Goal: Task Accomplishment & Management: Use online tool/utility

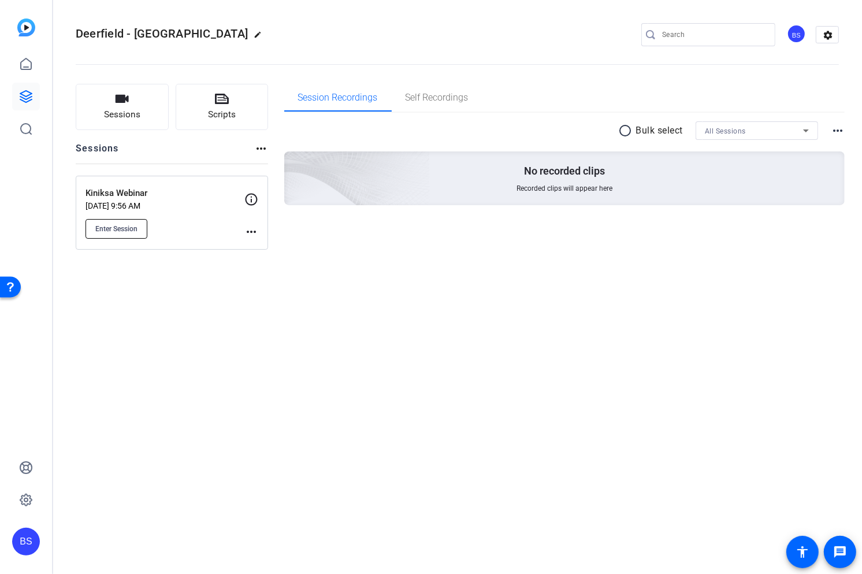
click at [134, 229] on span "Enter Session" at bounding box center [116, 228] width 42 height 9
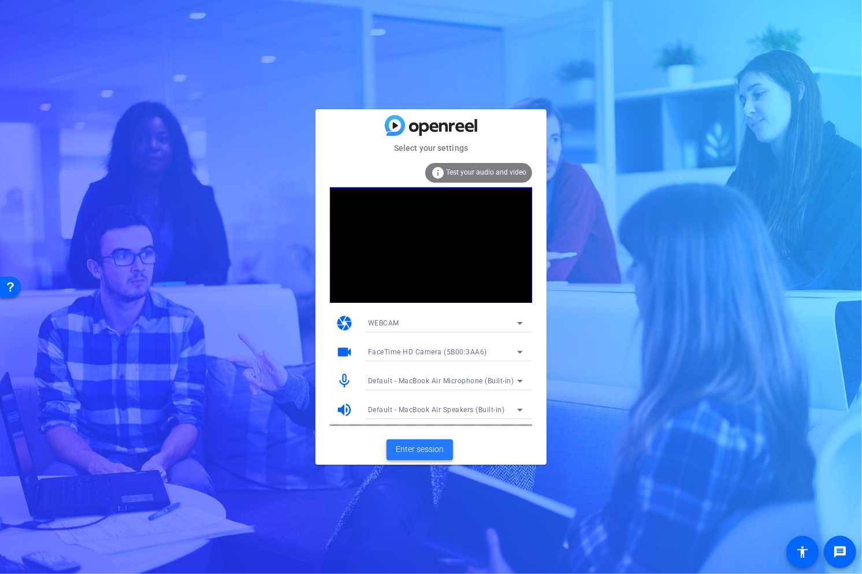
click at [427, 448] on span "Enter session" at bounding box center [420, 449] width 48 height 12
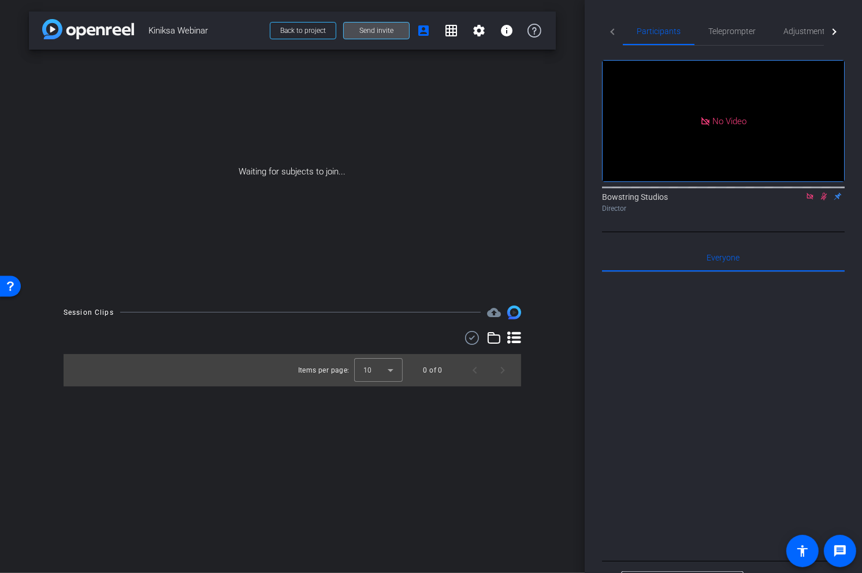
click at [371, 32] on span "Send invite" at bounding box center [377, 30] width 34 height 9
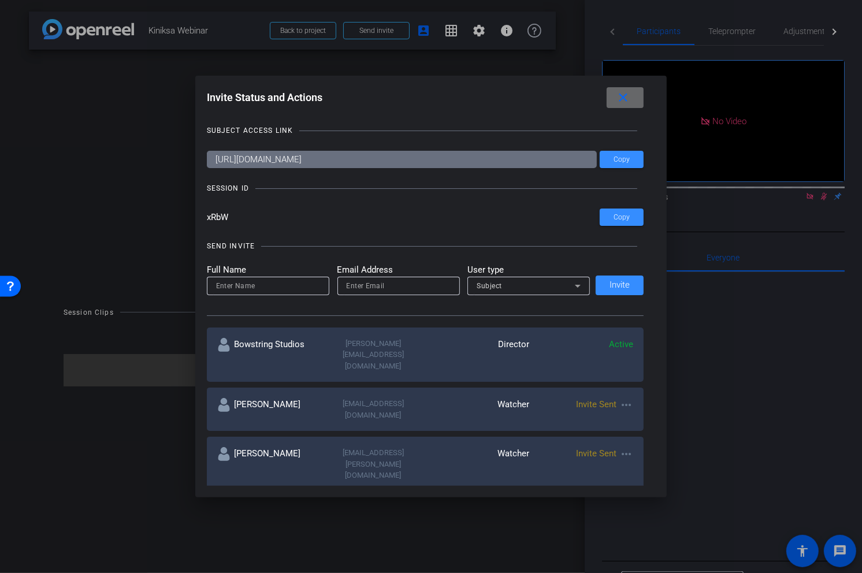
click at [627, 98] on mat-icon "close" at bounding box center [623, 98] width 14 height 14
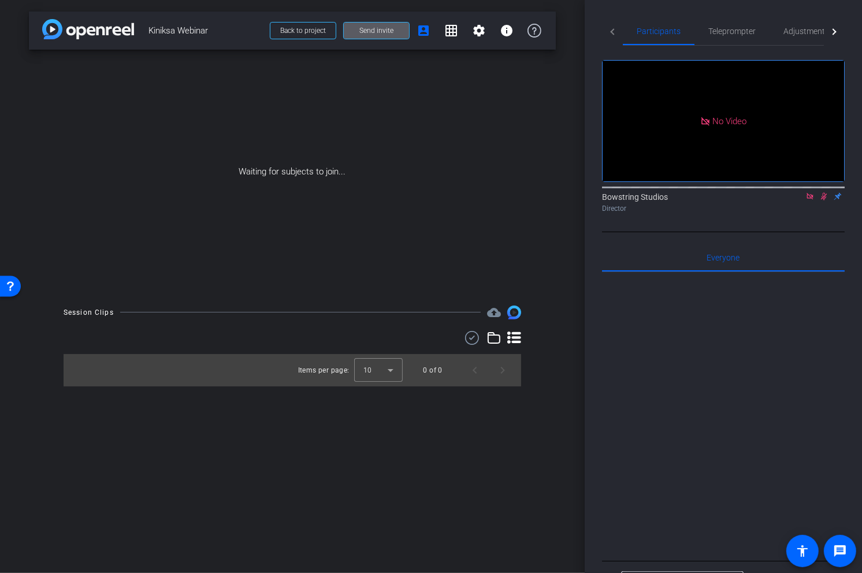
click at [379, 30] on span "Send invite" at bounding box center [377, 30] width 34 height 9
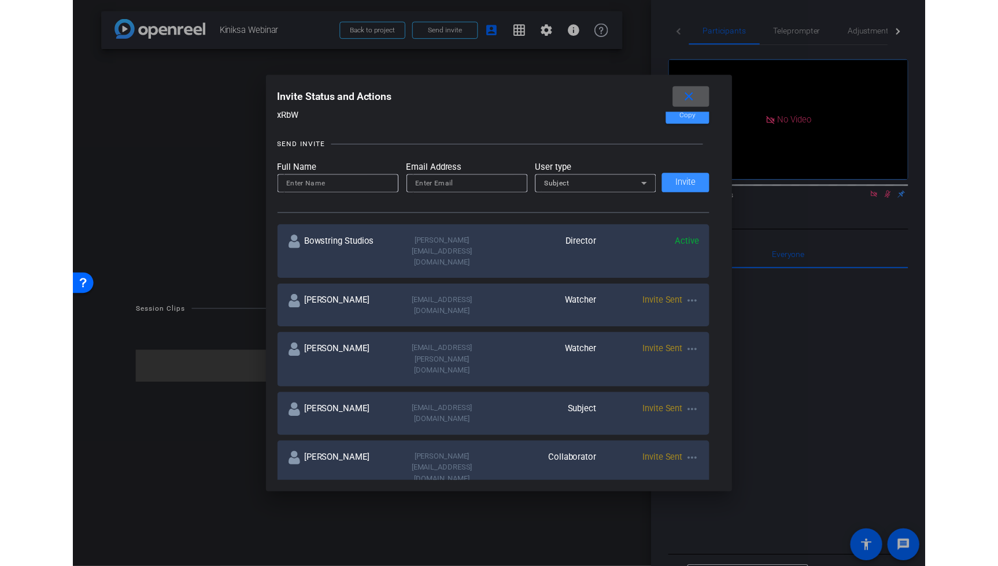
scroll to position [103, 0]
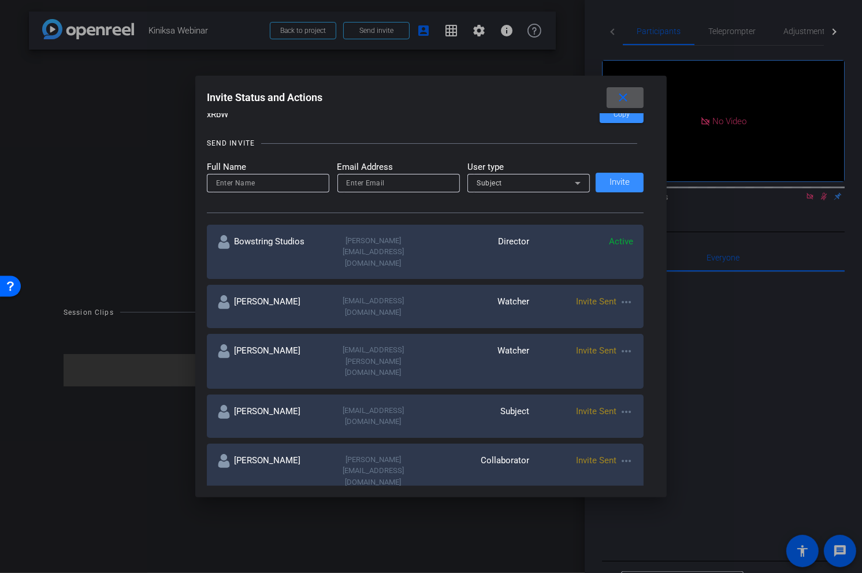
click at [628, 97] on mat-icon "close" at bounding box center [623, 98] width 14 height 14
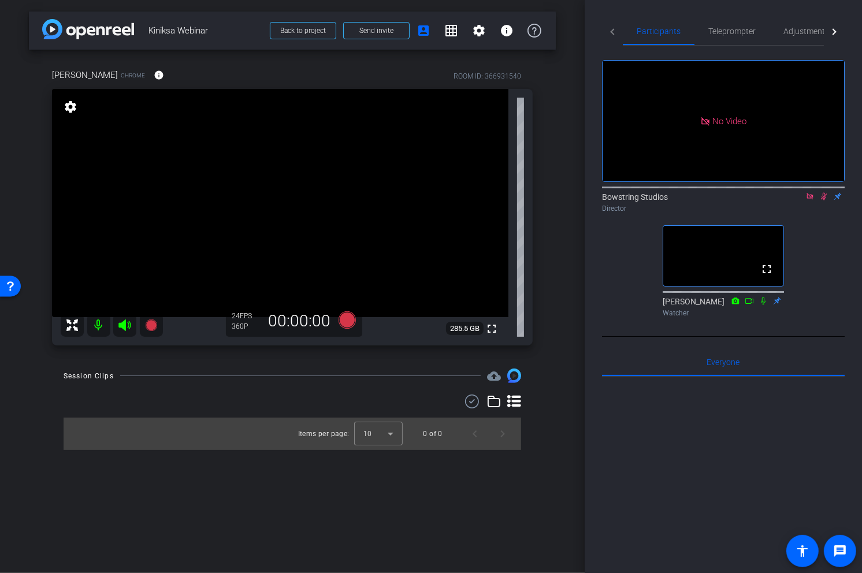
click at [825, 201] on icon at bounding box center [824, 196] width 9 height 8
click at [808, 201] on icon at bounding box center [810, 196] width 9 height 8
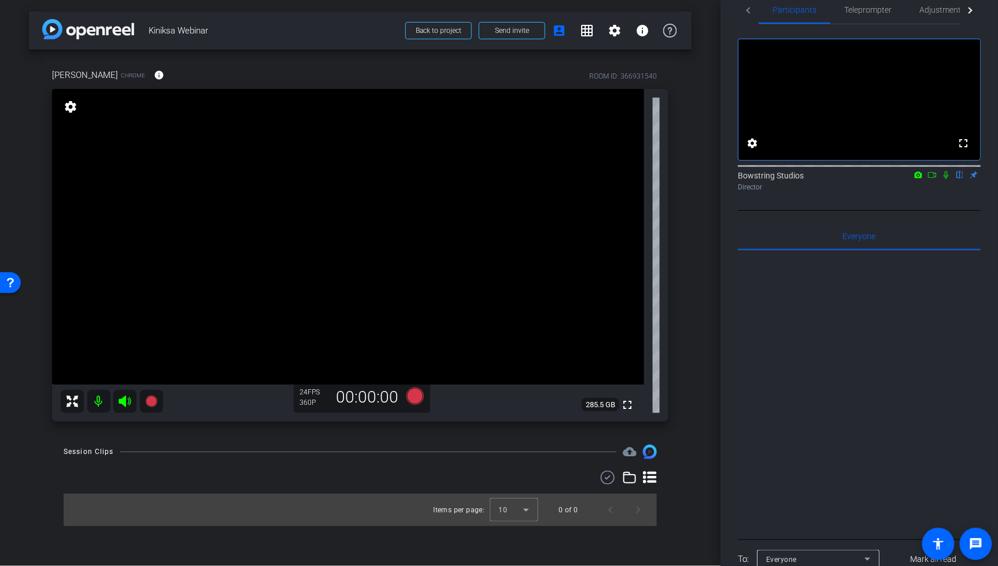
scroll to position [0, 0]
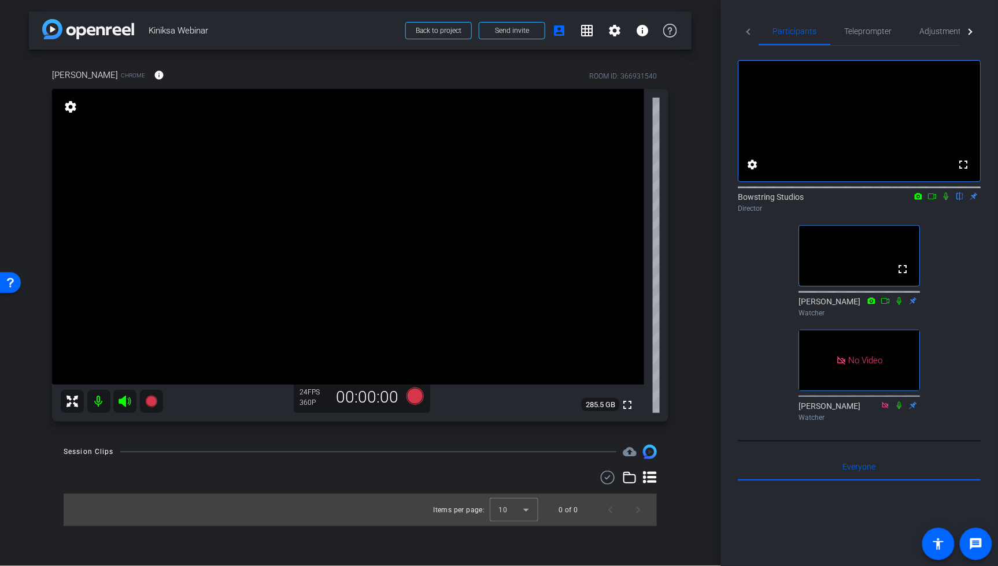
click at [862, 201] on icon at bounding box center [931, 196] width 9 height 8
click at [862, 199] on icon at bounding box center [945, 196] width 6 height 6
click at [614, 32] on mat-icon "settings" at bounding box center [615, 31] width 14 height 14
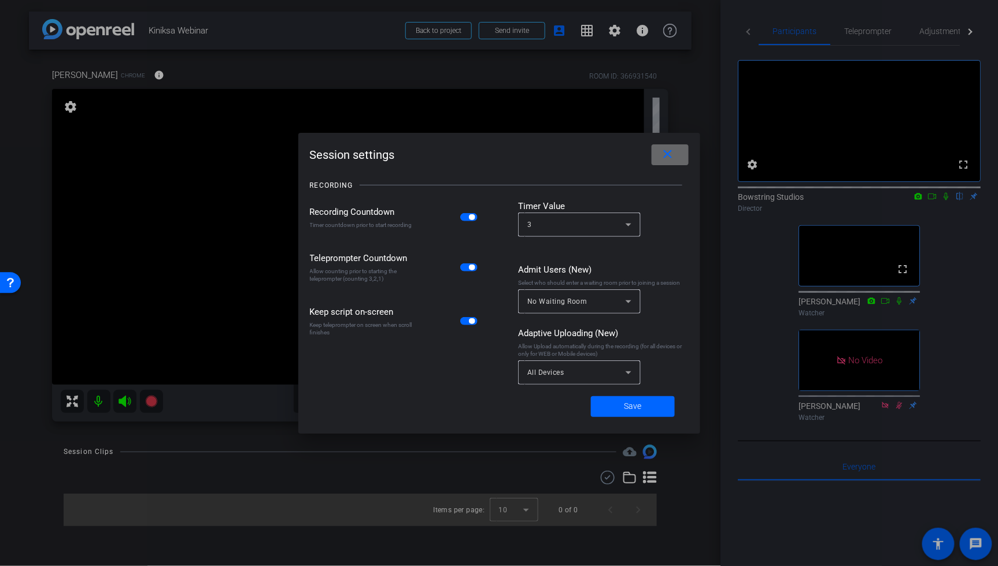
click at [666, 154] on mat-icon "close" at bounding box center [667, 154] width 14 height 14
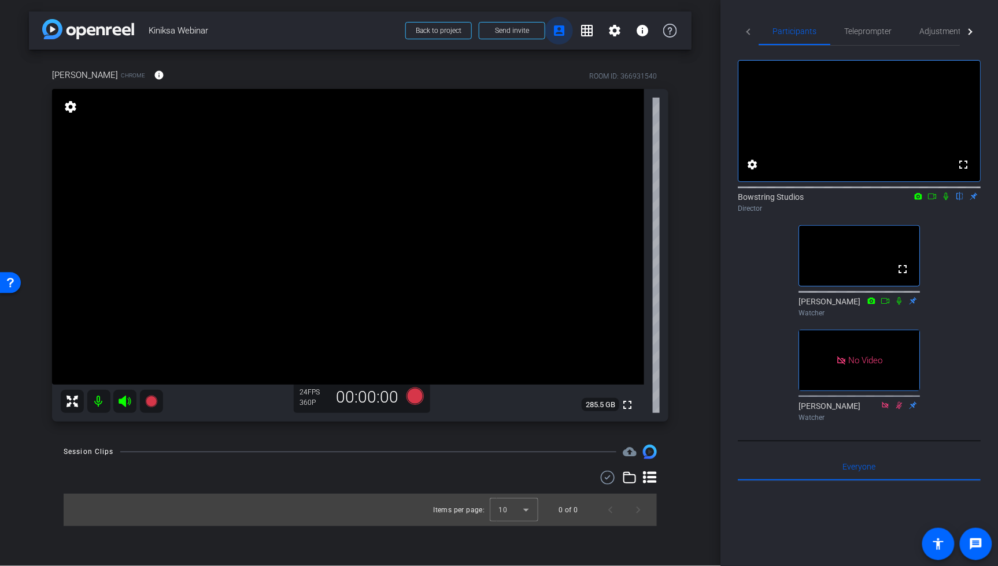
click at [557, 30] on mat-icon "account_box" at bounding box center [559, 31] width 14 height 14
click at [862, 34] on span "Adjustments" at bounding box center [942, 31] width 46 height 8
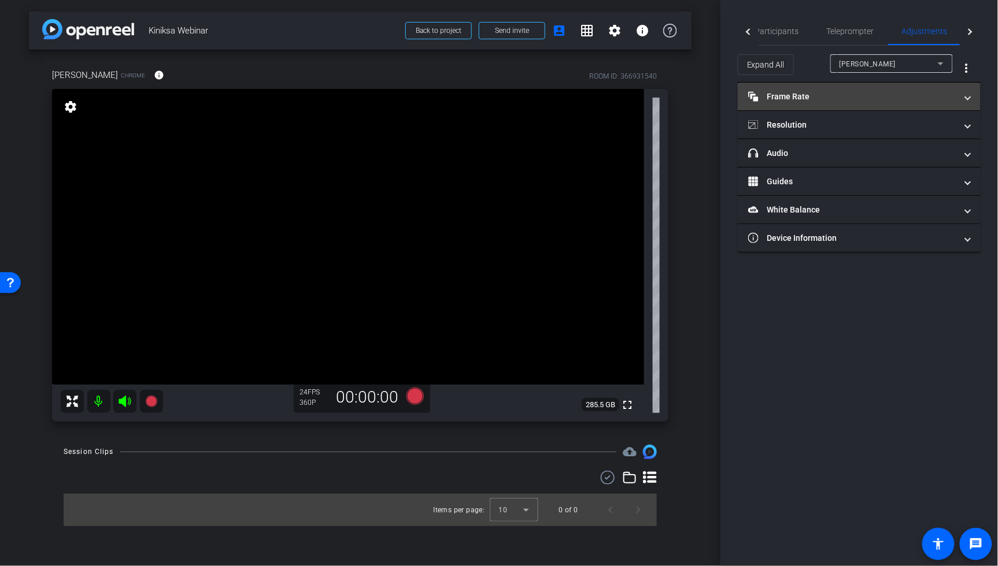
click at [840, 83] on mat-expansion-panel-header "Frame Rate Frame Rate" at bounding box center [859, 97] width 243 height 28
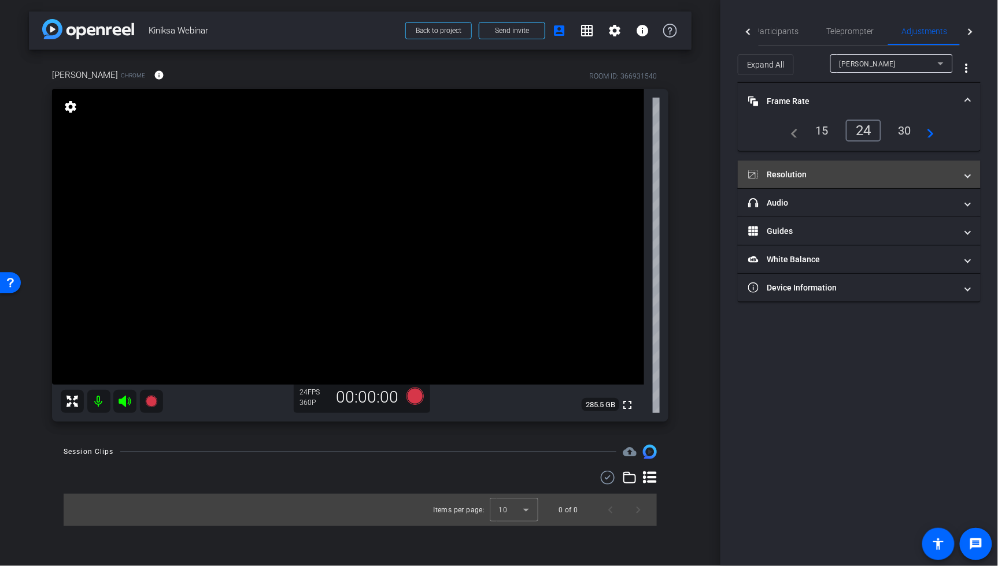
click at [849, 172] on mat-panel-title "Resolution" at bounding box center [852, 175] width 208 height 12
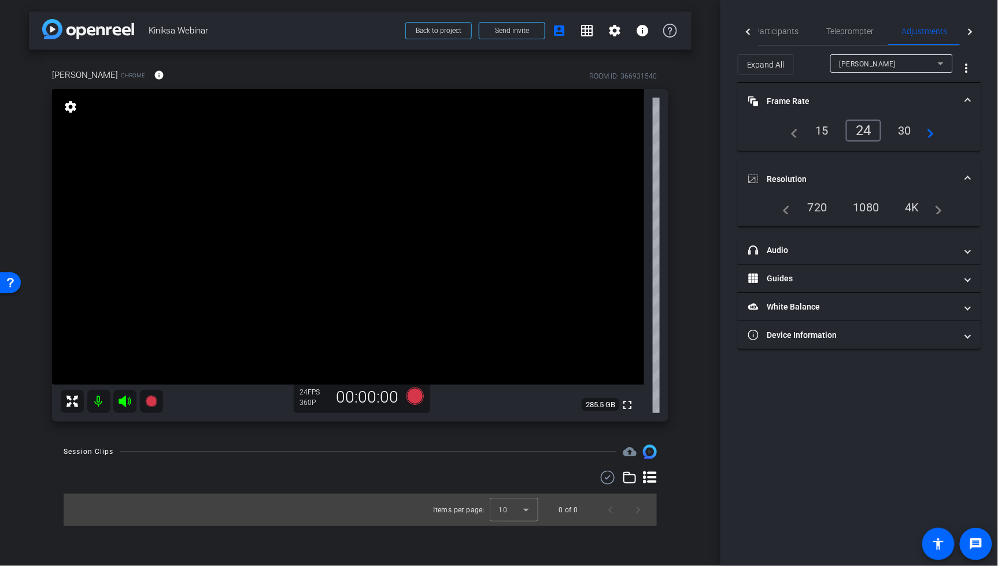
click at [862, 209] on div "1080" at bounding box center [866, 208] width 43 height 20
click at [782, 32] on span "Participants" at bounding box center [777, 31] width 44 height 8
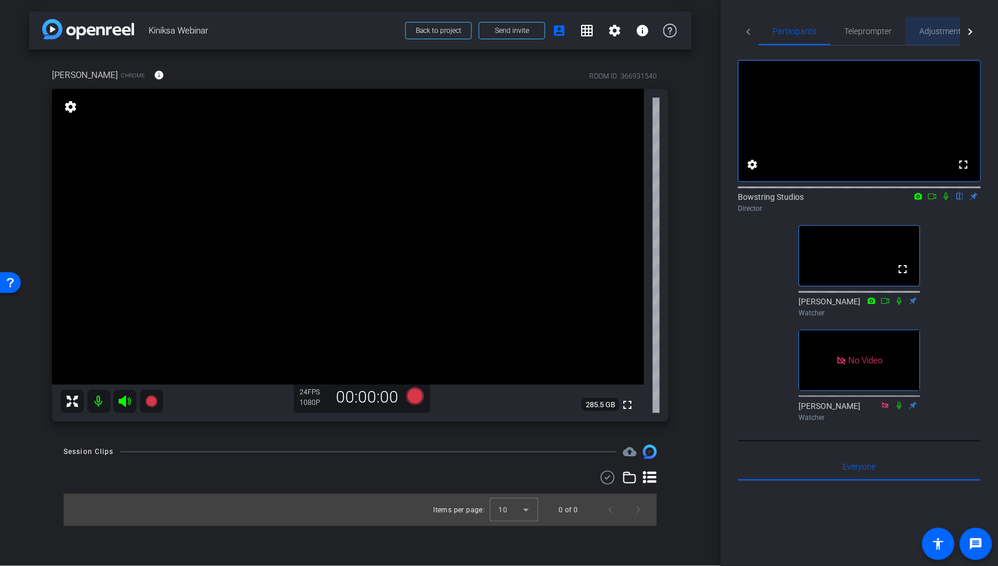
click at [862, 31] on span "Adjustments" at bounding box center [942, 31] width 46 height 8
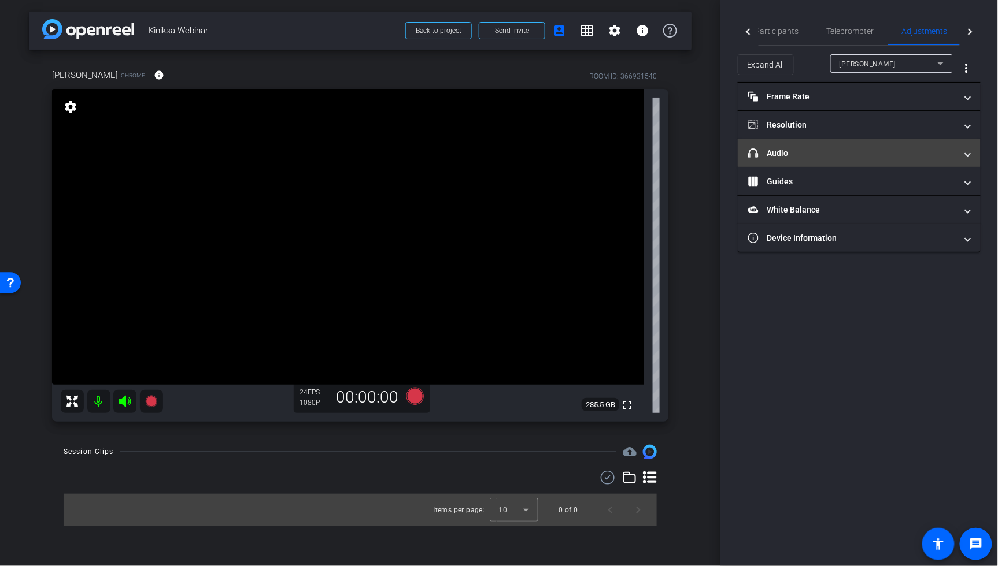
click at [793, 155] on mat-panel-title "headphone icon Audio" at bounding box center [852, 153] width 208 height 12
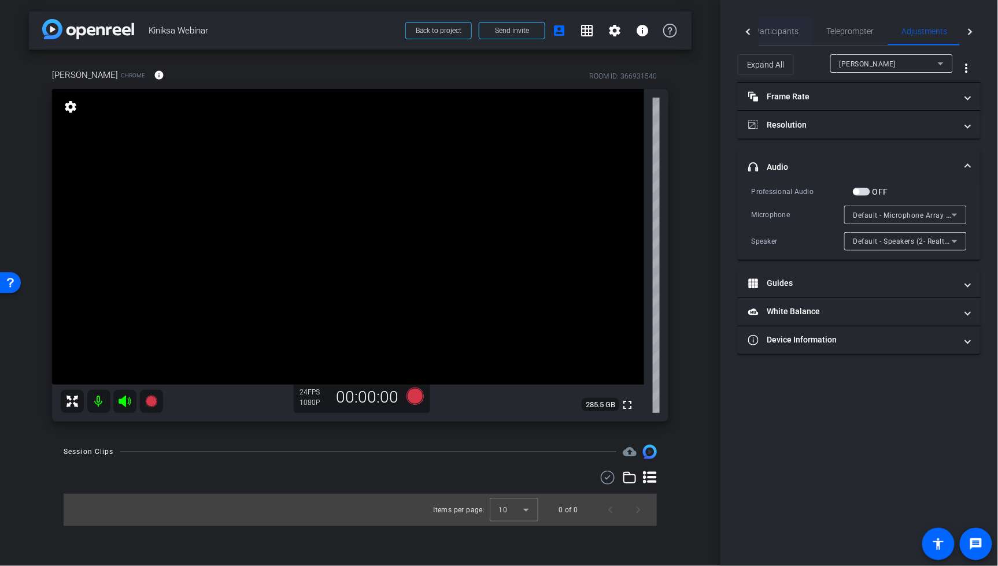
click at [775, 32] on span "Participants" at bounding box center [777, 31] width 44 height 8
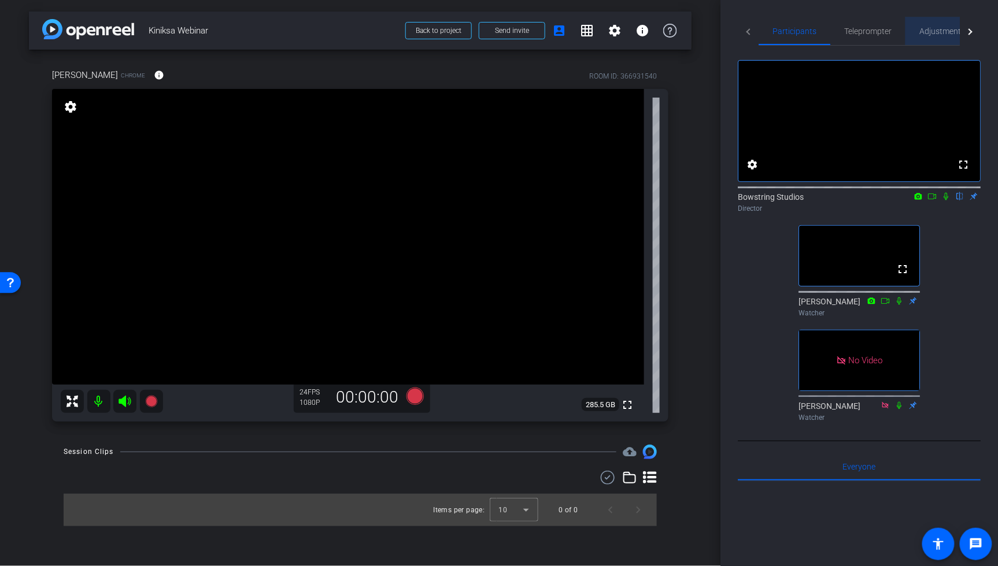
click at [862, 31] on span "Adjustments" at bounding box center [942, 31] width 46 height 8
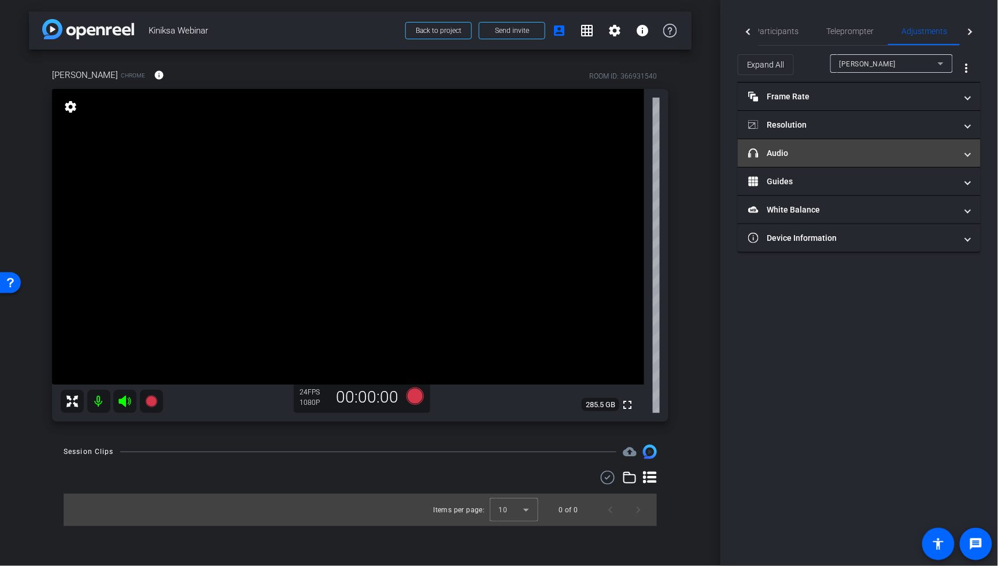
click at [777, 149] on mat-panel-title "headphone icon Audio" at bounding box center [852, 153] width 208 height 12
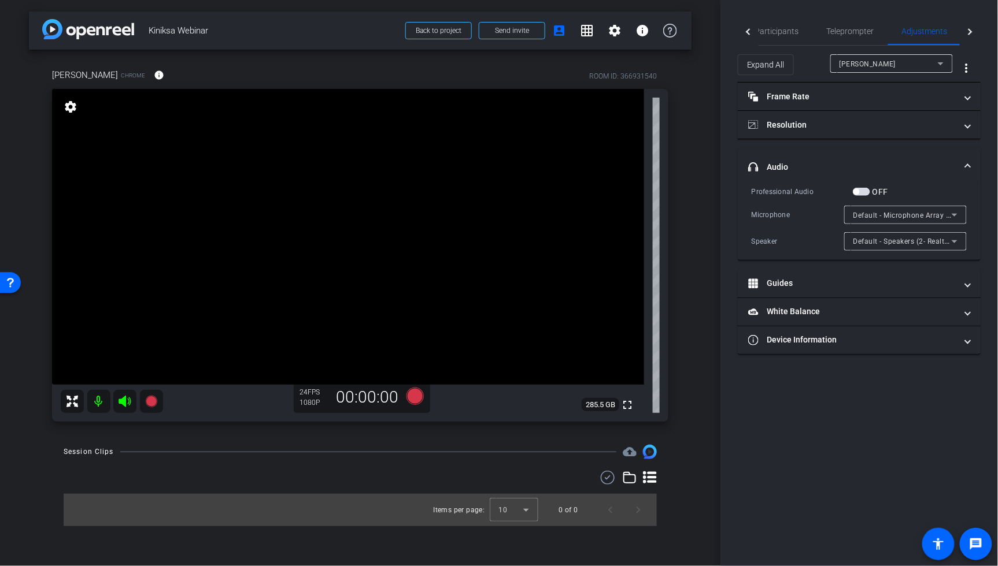
click at [862, 214] on span "Default - Microphone Array (2- Realtek(R) Audio)" at bounding box center [934, 214] width 162 height 9
click at [821, 217] on div at bounding box center [499, 283] width 998 height 566
click at [862, 239] on span "Default - Speakers (2- Realtek(R) Audio)" at bounding box center [919, 240] width 133 height 9
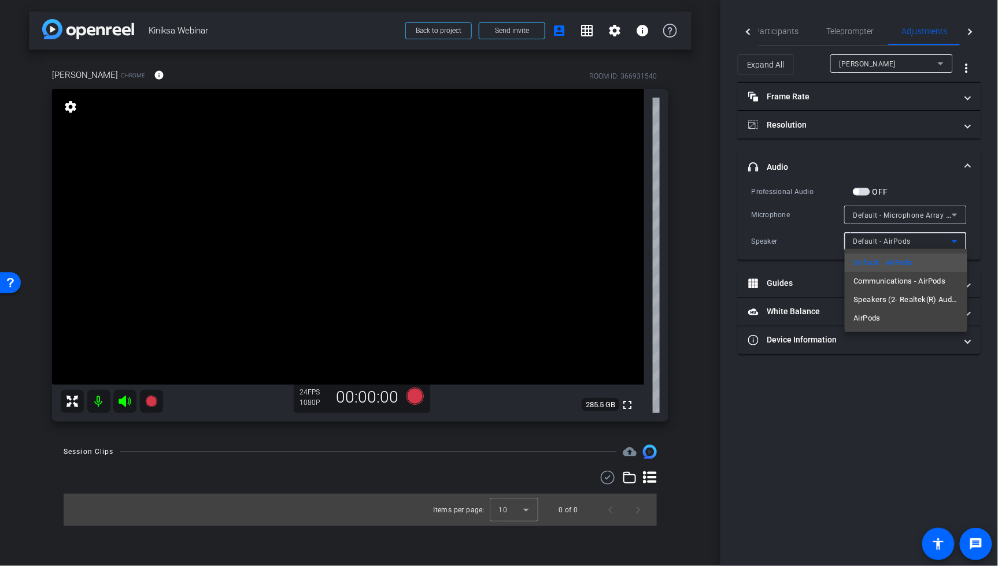
click at [814, 238] on div at bounding box center [499, 283] width 998 height 566
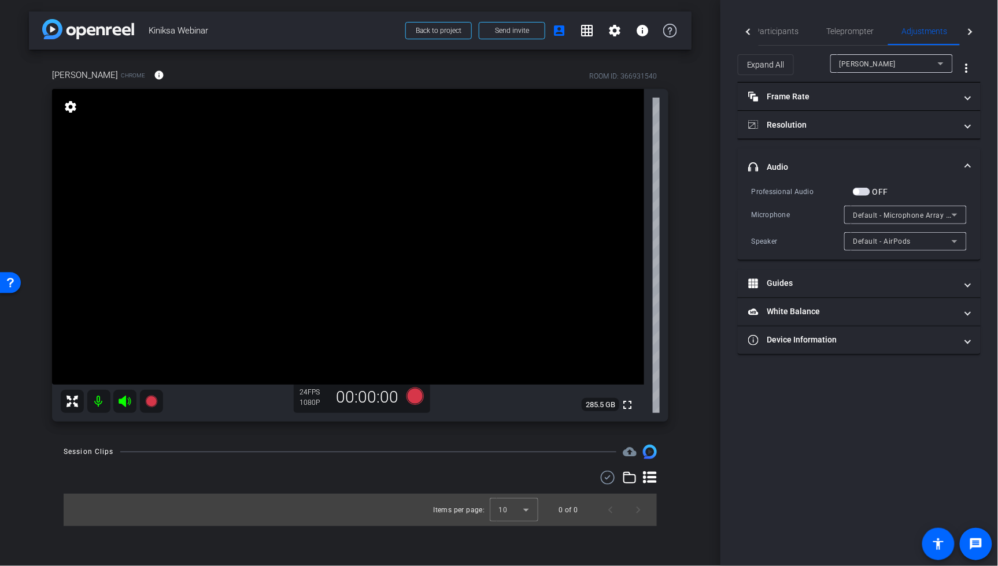
click at [862, 235] on div "Default - AirPods" at bounding box center [902, 241] width 98 height 14
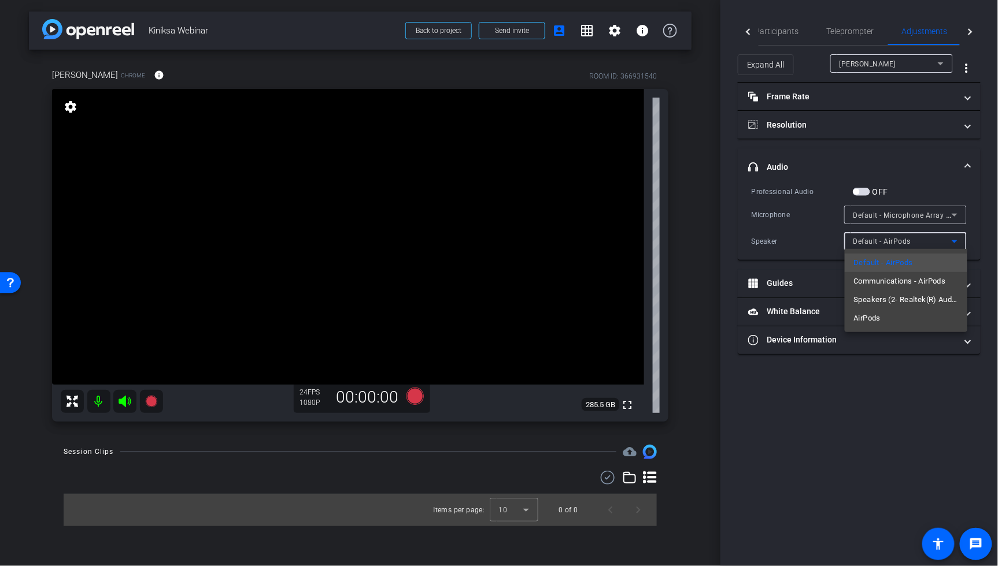
drag, startPoint x: 811, startPoint y: 238, endPoint x: 854, endPoint y: 223, distance: 45.3
click at [812, 238] on div at bounding box center [499, 283] width 998 height 566
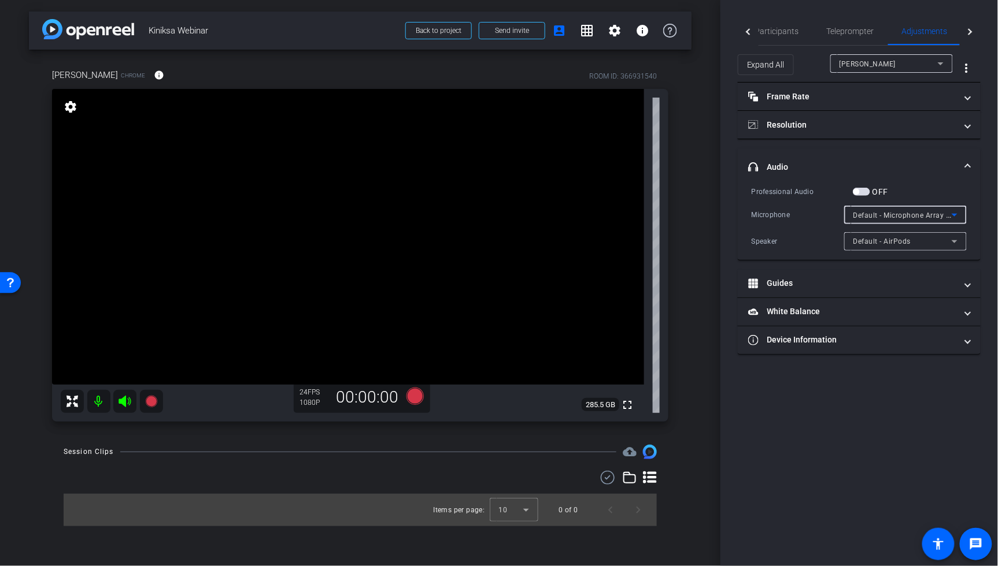
click at [862, 216] on span "Default - Microphone Array (2- Realtek(R) Audio)" at bounding box center [934, 214] width 162 height 9
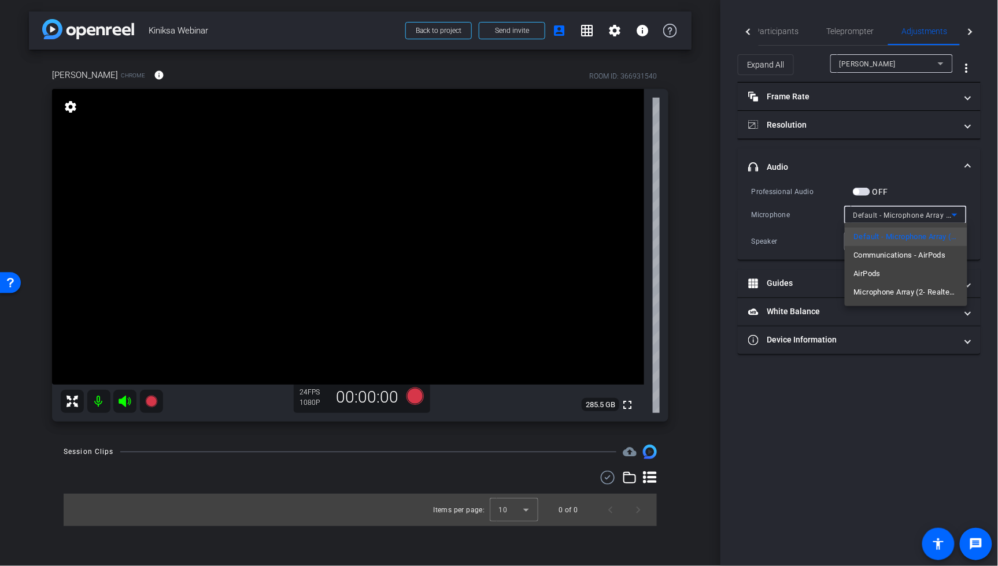
click at [824, 221] on div at bounding box center [499, 283] width 998 height 566
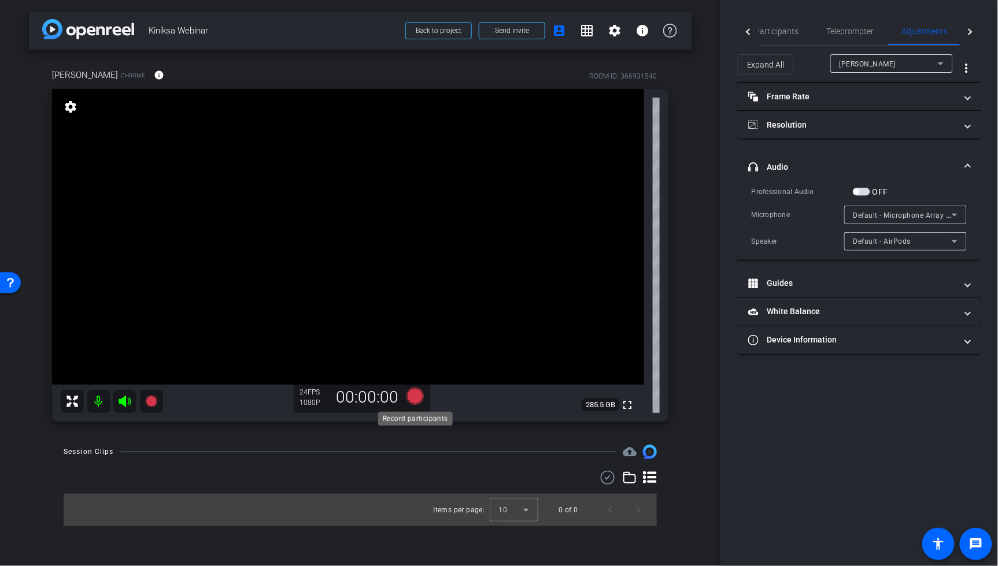
click at [415, 397] on icon at bounding box center [414, 396] width 17 height 17
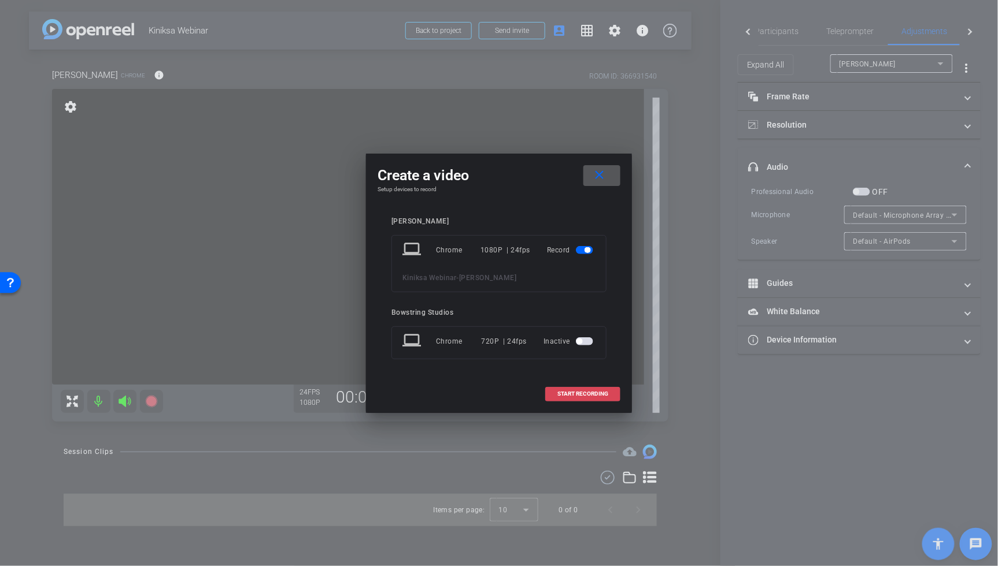
click at [602, 394] on span "START RECORDING" at bounding box center [582, 394] width 51 height 6
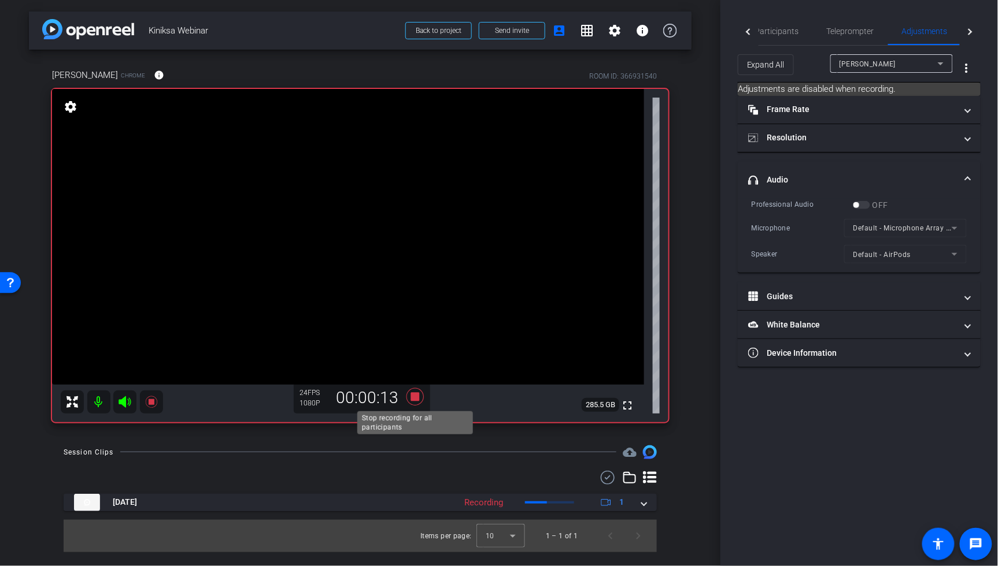
click at [415, 397] on icon at bounding box center [414, 396] width 17 height 17
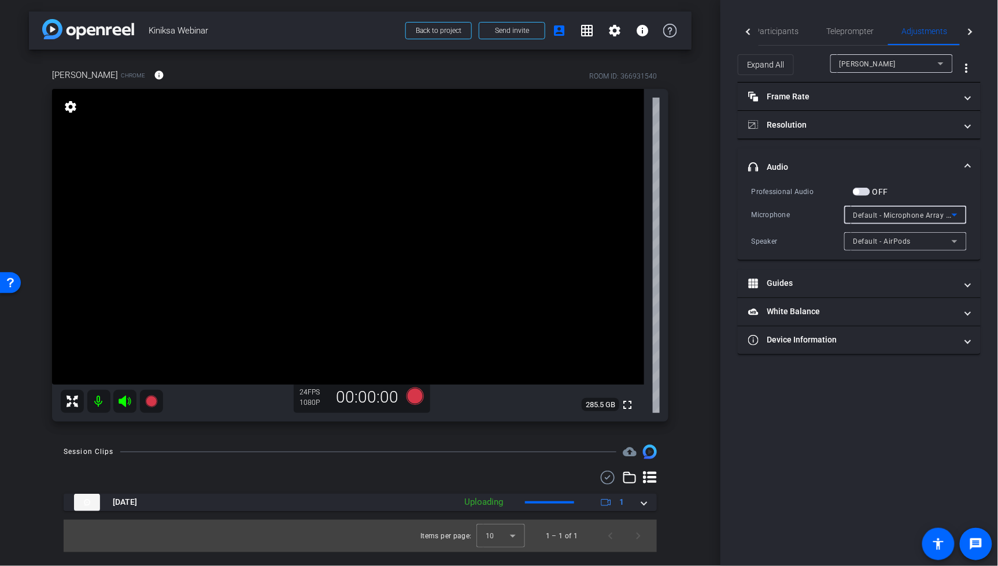
click at [862, 213] on span "Default - Microphone Array (2- Realtek(R) Audio)" at bounding box center [934, 214] width 162 height 9
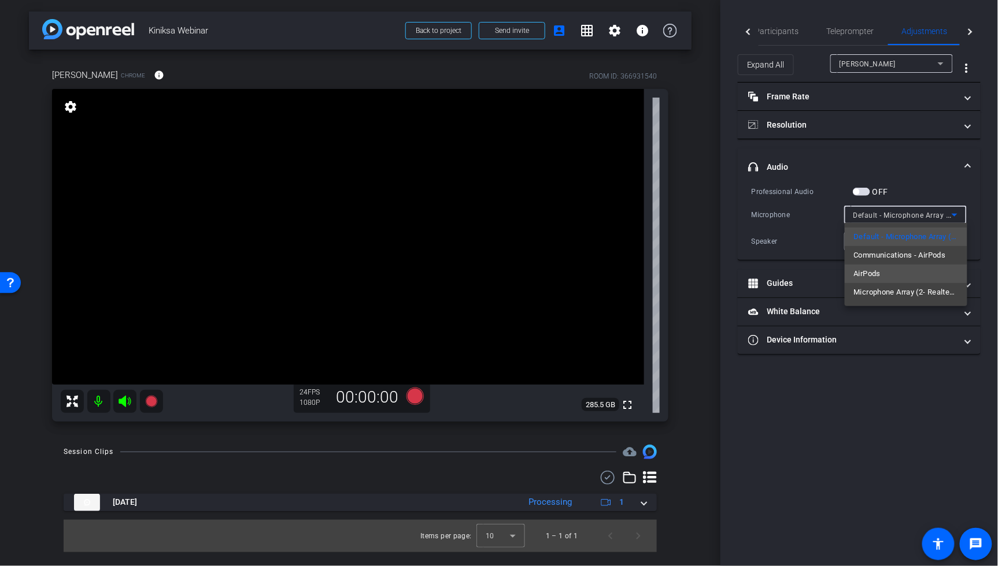
click at [862, 274] on span "AirPods" at bounding box center [867, 274] width 27 height 14
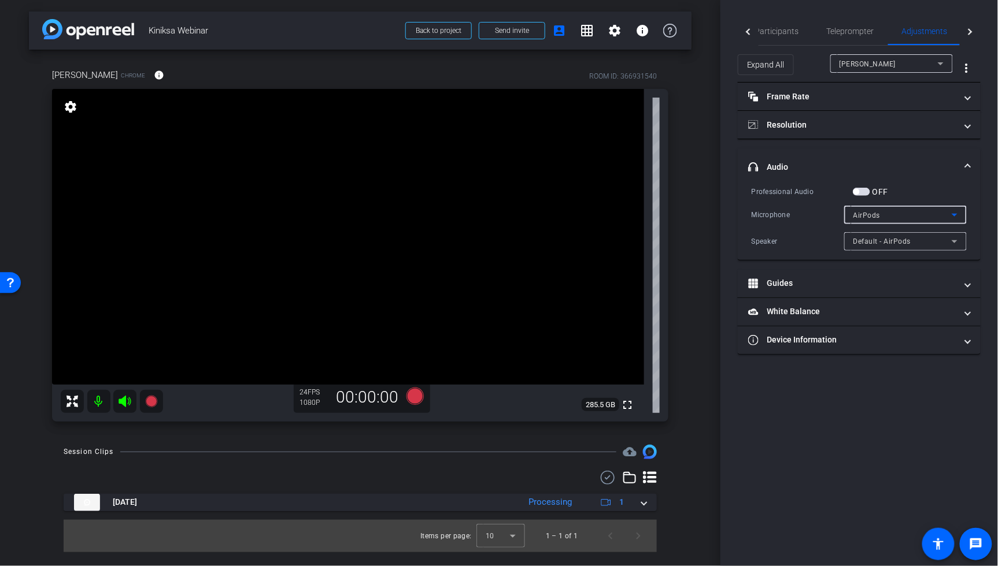
click at [699, 277] on div "arrow_back Kiniksa Webinar Back to project Send invite account_box grid_on sett…" at bounding box center [360, 283] width 720 height 566
click at [413, 398] on icon at bounding box center [414, 396] width 17 height 17
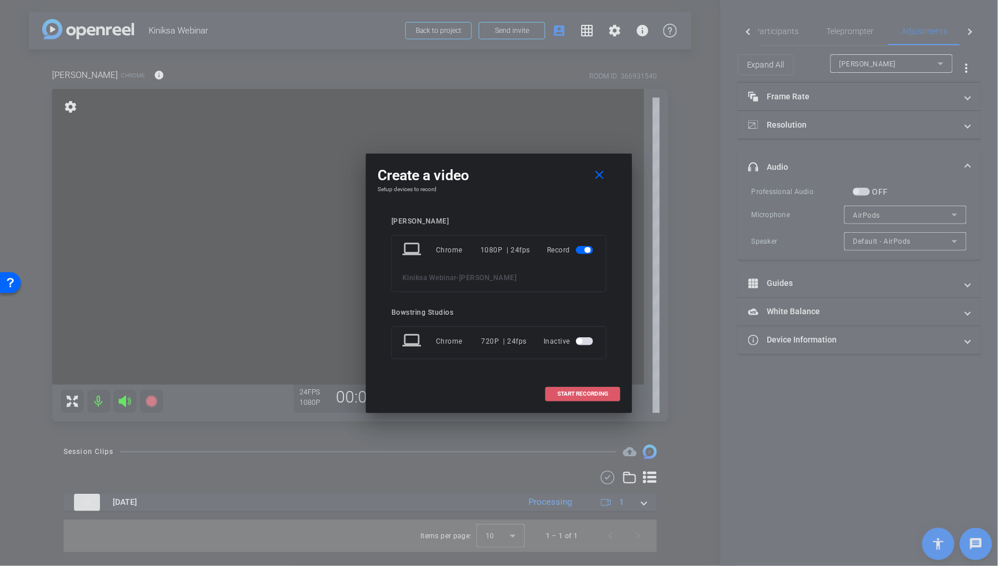
click at [576, 391] on span "START RECORDING" at bounding box center [582, 394] width 51 height 6
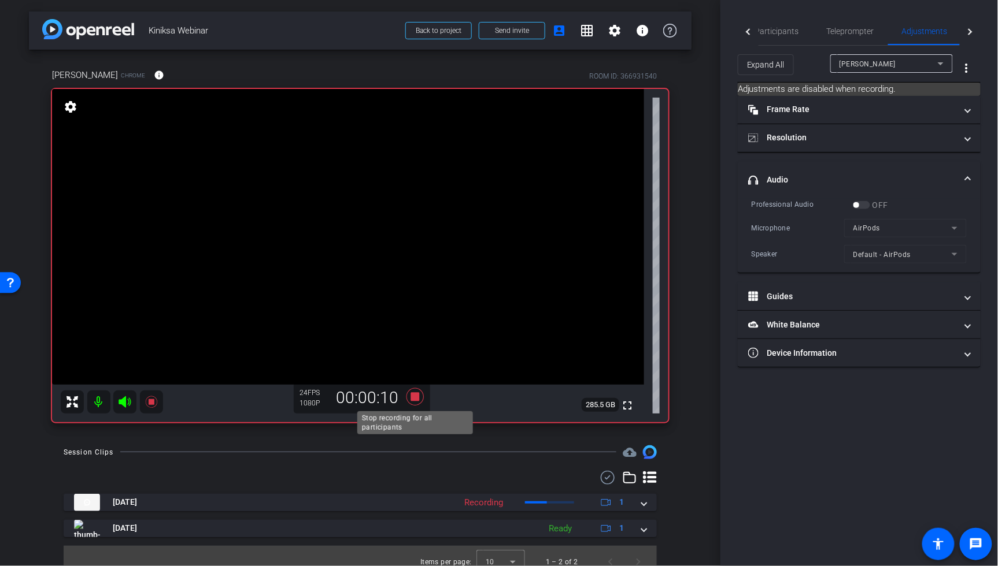
click at [413, 399] on icon at bounding box center [414, 396] width 17 height 17
click at [689, 320] on div "Alette Laughton Chrome info ROOM ID: 366931540 fullscreen settings 285.5 GB 24 …" at bounding box center [360, 242] width 662 height 384
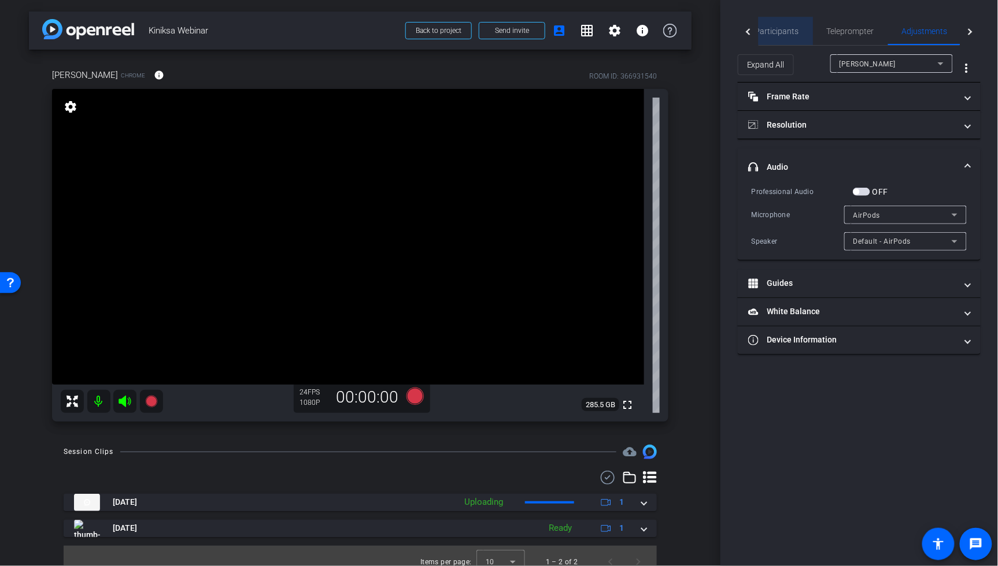
click at [786, 30] on span "Participants" at bounding box center [777, 31] width 44 height 8
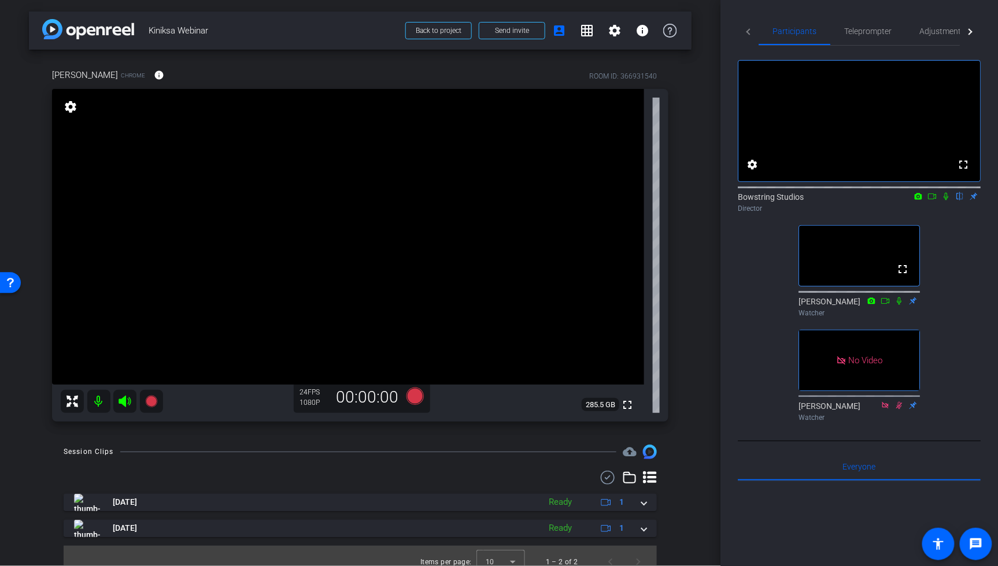
scroll to position [12, 0]
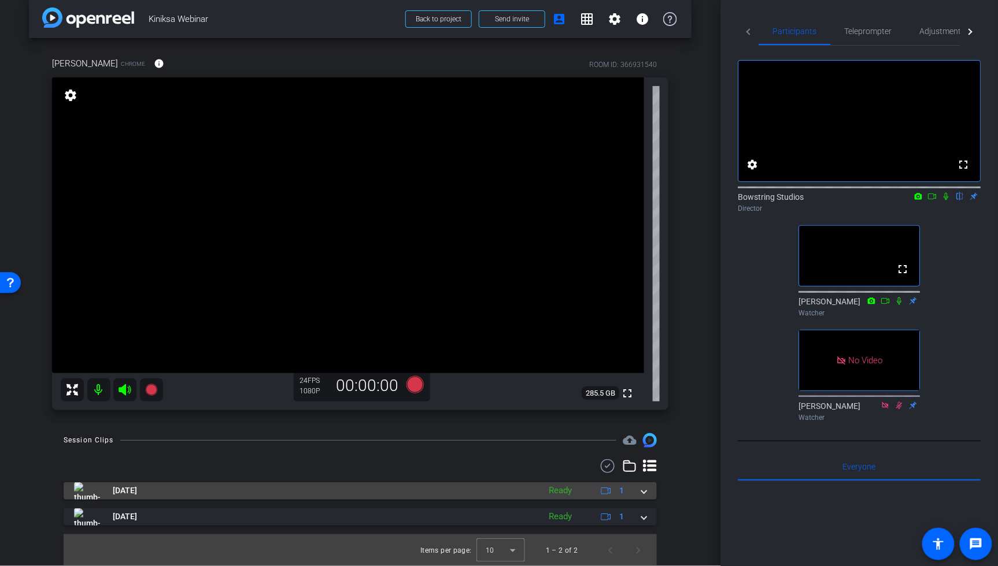
click at [642, 491] on span at bounding box center [644, 491] width 5 height 12
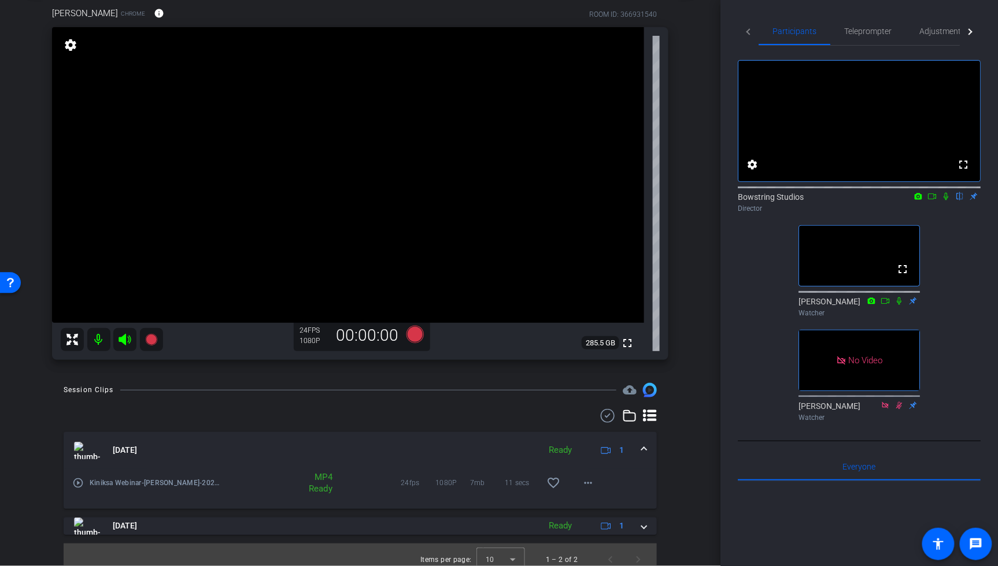
scroll to position [71, 0]
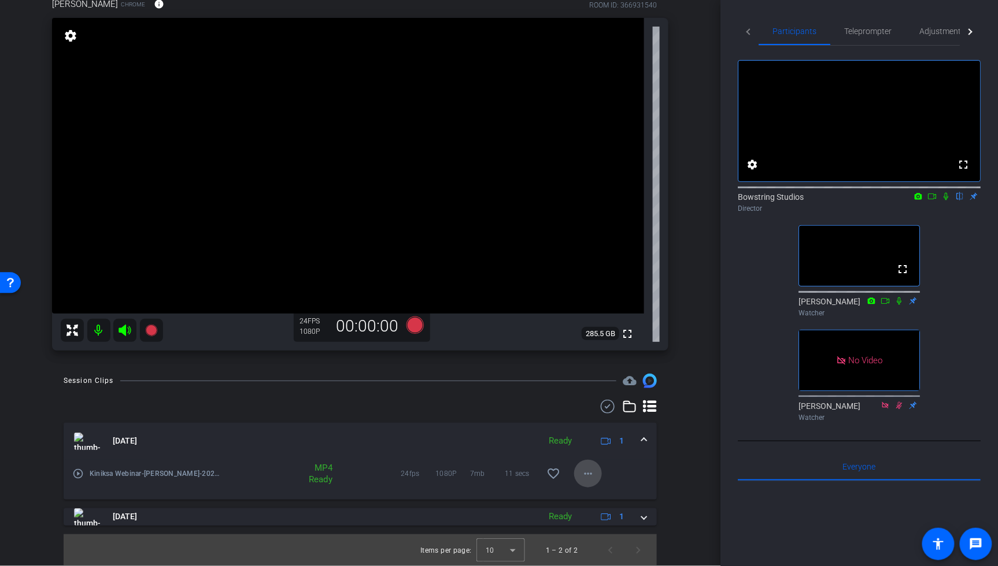
click at [588, 476] on mat-icon "more_horiz" at bounding box center [588, 474] width 14 height 14
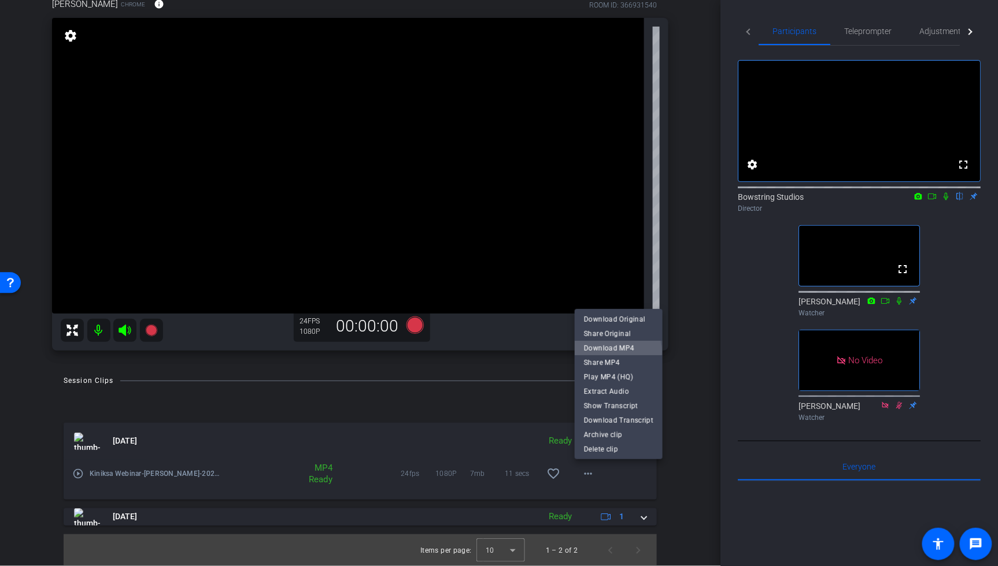
click at [608, 352] on span "Download MP4" at bounding box center [618, 349] width 69 height 14
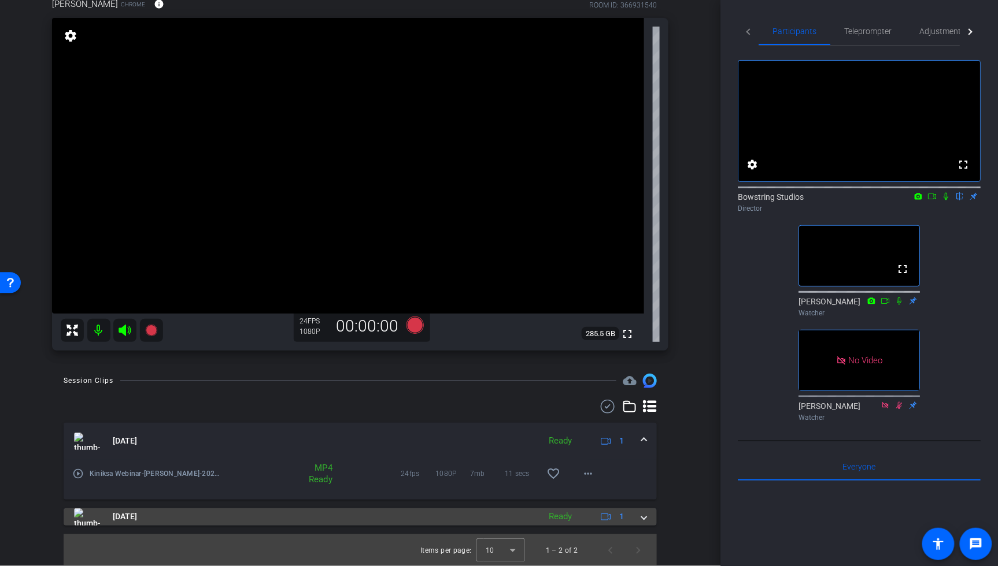
click at [641, 518] on div "Oct 13, 2025 Ready 1" at bounding box center [358, 517] width 568 height 17
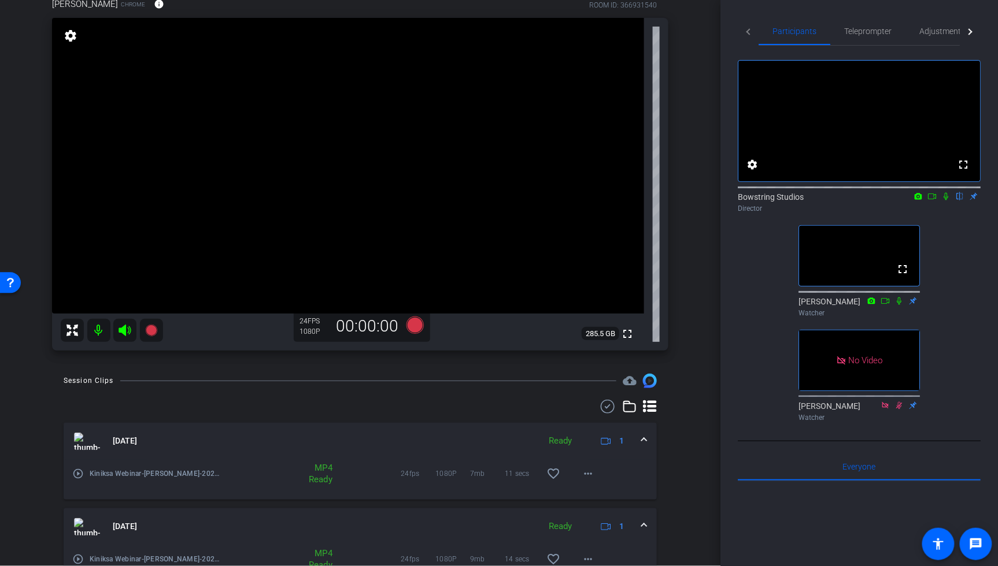
scroll to position [131, 0]
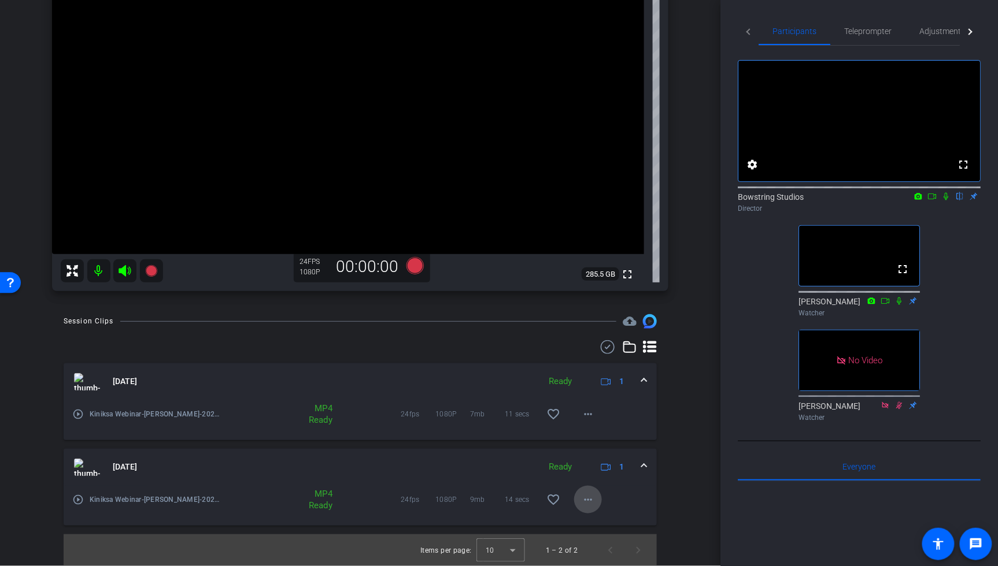
click at [590, 503] on mat-icon "more_horiz" at bounding box center [588, 500] width 14 height 14
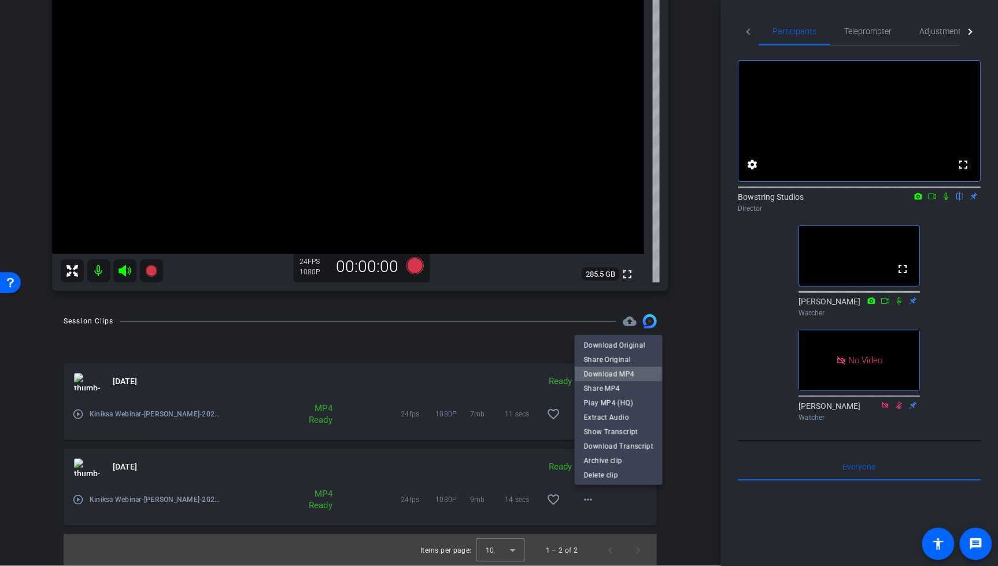
click at [606, 373] on span "Download MP4" at bounding box center [618, 374] width 69 height 14
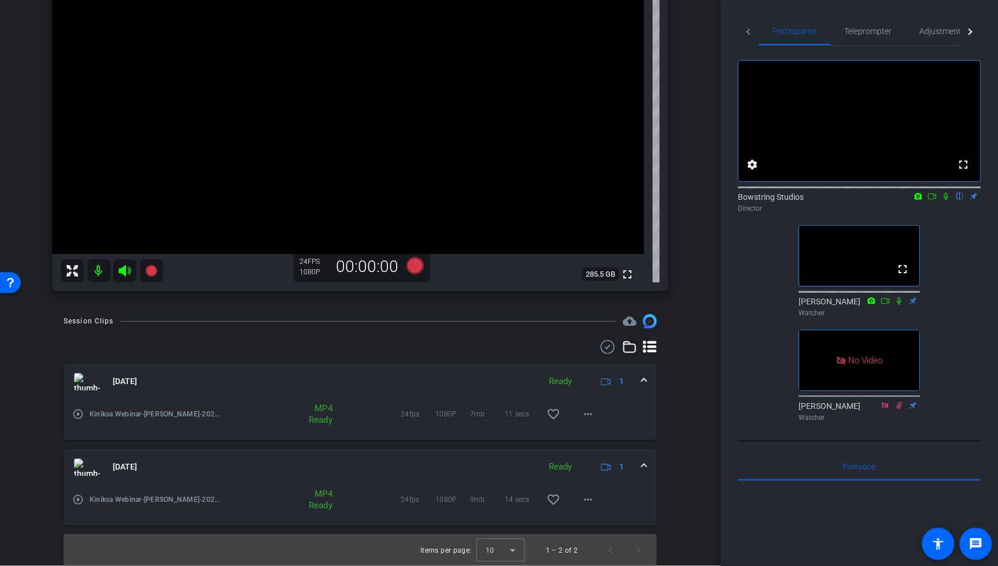
click at [645, 465] on span at bounding box center [644, 467] width 5 height 12
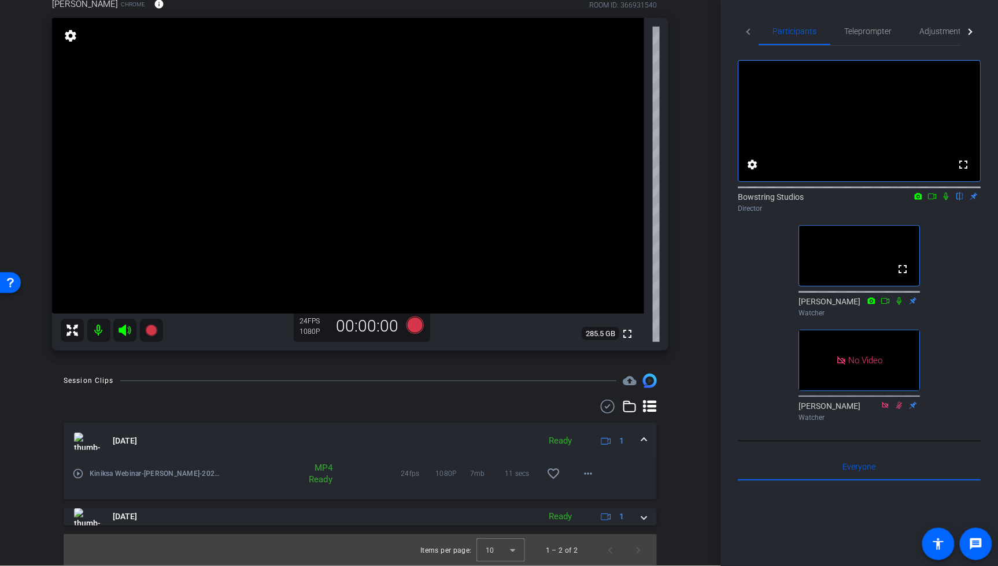
drag, startPoint x: 647, startPoint y: 440, endPoint x: 664, endPoint y: 436, distance: 17.8
click at [646, 440] on span at bounding box center [644, 441] width 5 height 12
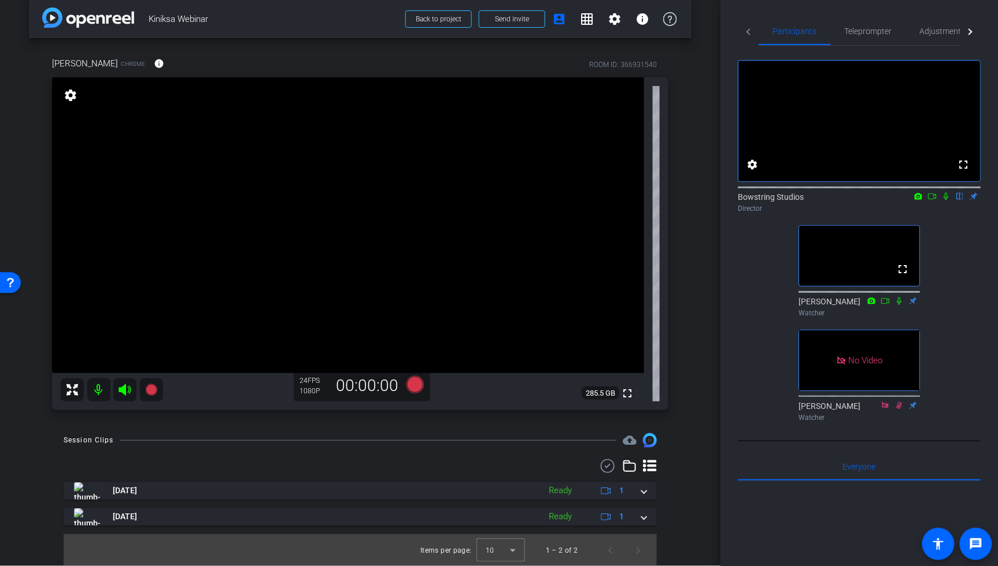
scroll to position [12, 0]
click at [705, 311] on div "arrow_back Kiniksa Webinar Back to project Send invite account_box grid_on sett…" at bounding box center [360, 271] width 720 height 566
click at [704, 284] on div "arrow_back Kiniksa Webinar Back to project Send invite account_box grid_on sett…" at bounding box center [360, 271] width 720 height 566
click at [862, 199] on icon at bounding box center [918, 196] width 8 height 6
drag, startPoint x: 932, startPoint y: 221, endPoint x: 934, endPoint y: 214, distance: 6.6
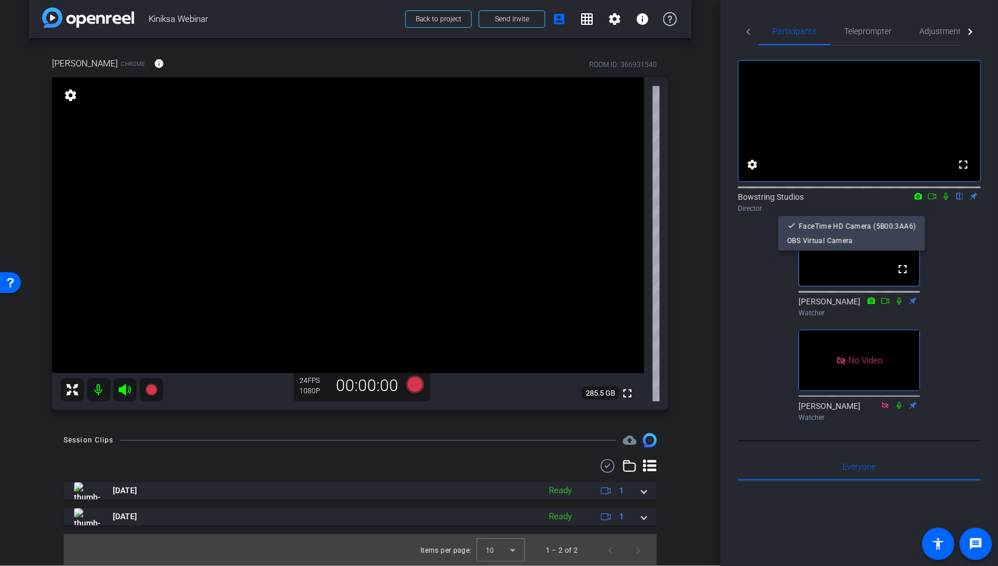
click at [862, 216] on div at bounding box center [499, 283] width 998 height 566
click at [862, 201] on icon at bounding box center [931, 196] width 9 height 8
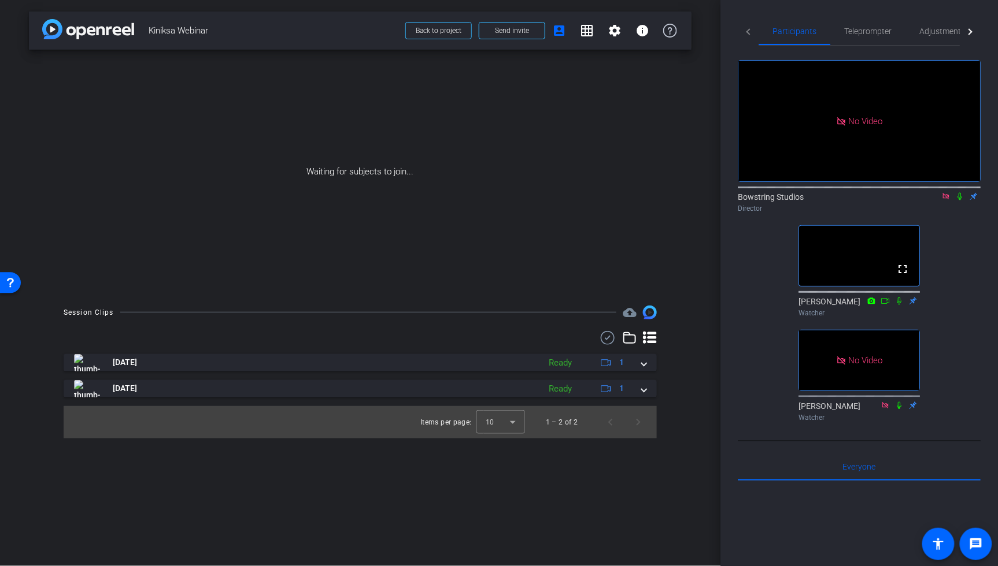
scroll to position [0, 0]
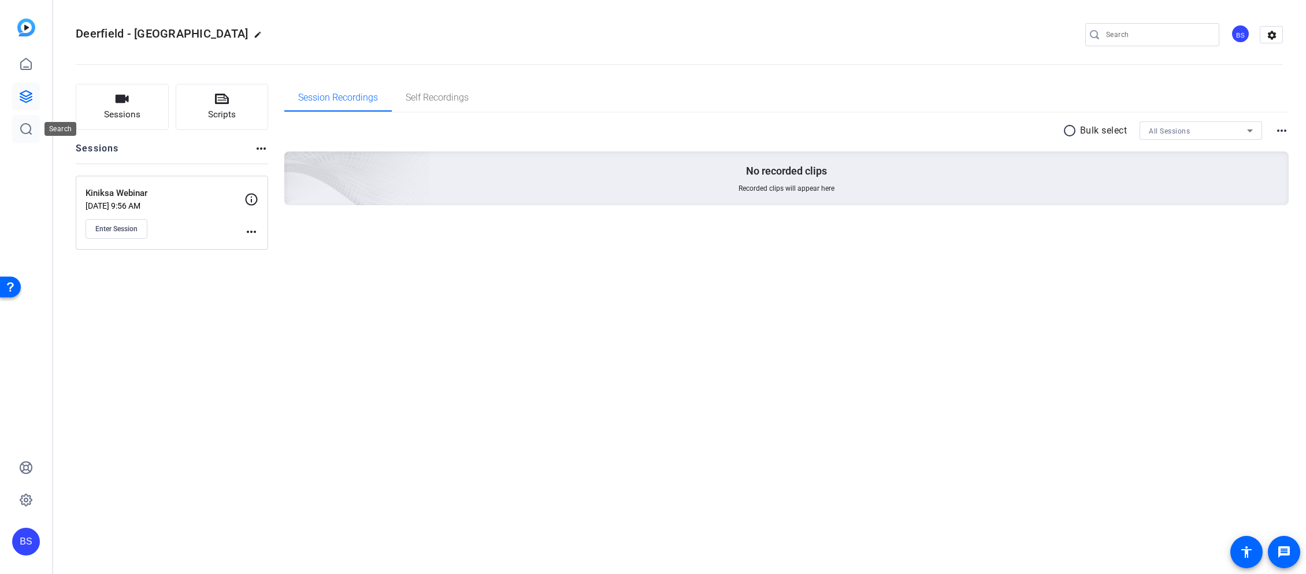
click at [28, 132] on icon at bounding box center [26, 129] width 10 height 10
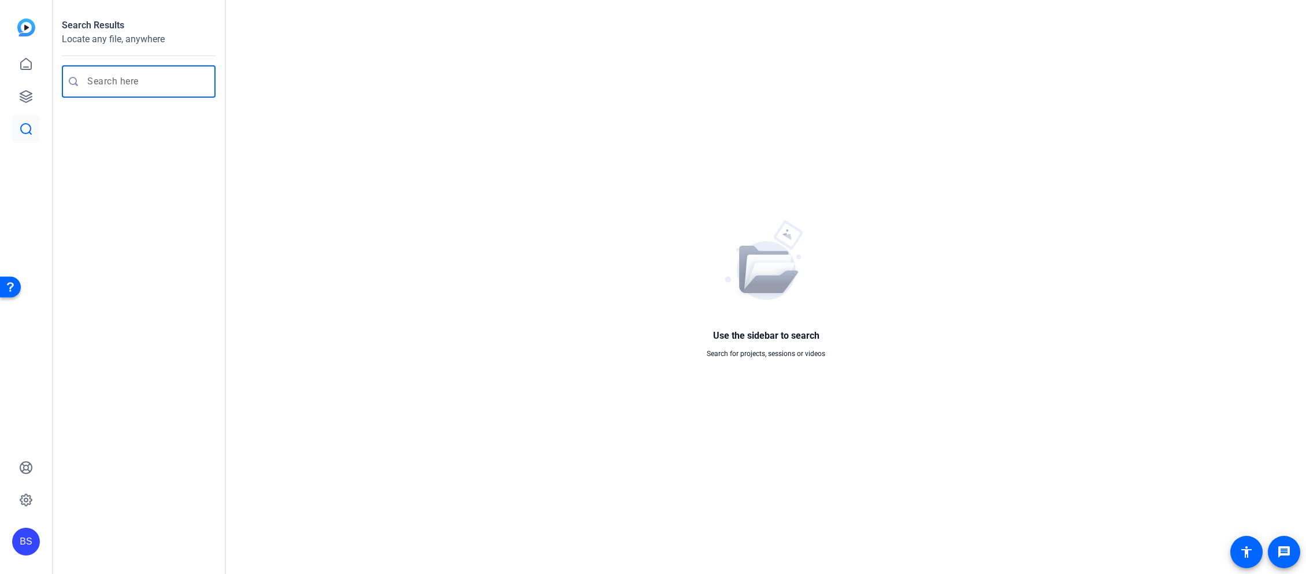
click at [95, 83] on input "Enter search query" at bounding box center [144, 82] width 114 height 14
type input "multi person audio"
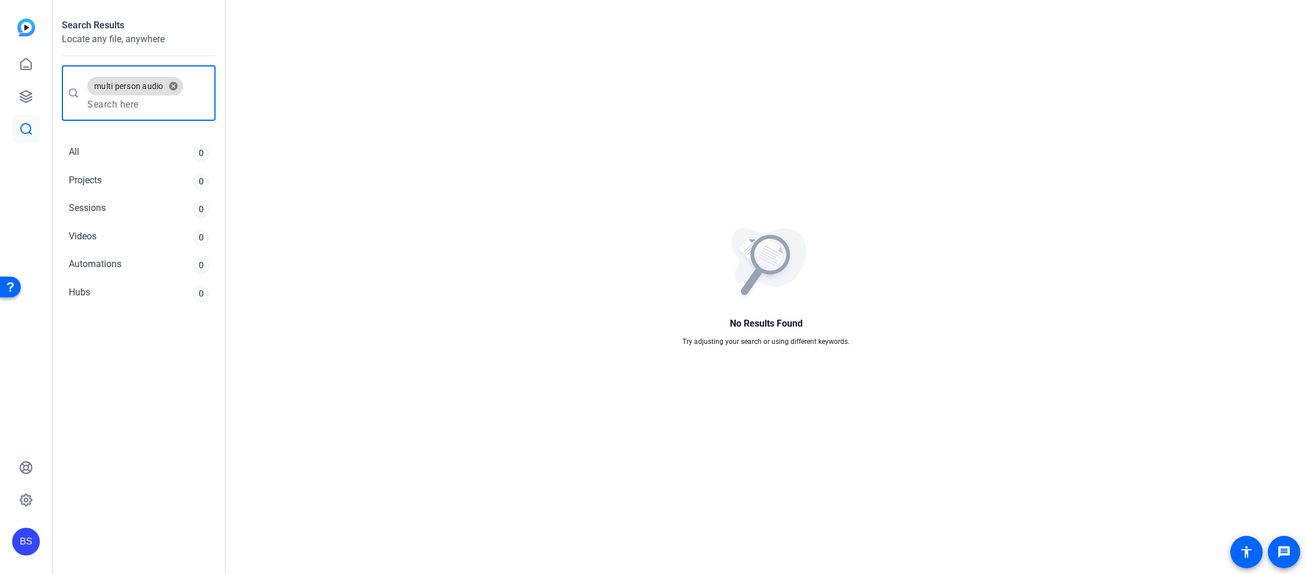
click at [25, 27] on img at bounding box center [26, 27] width 18 height 18
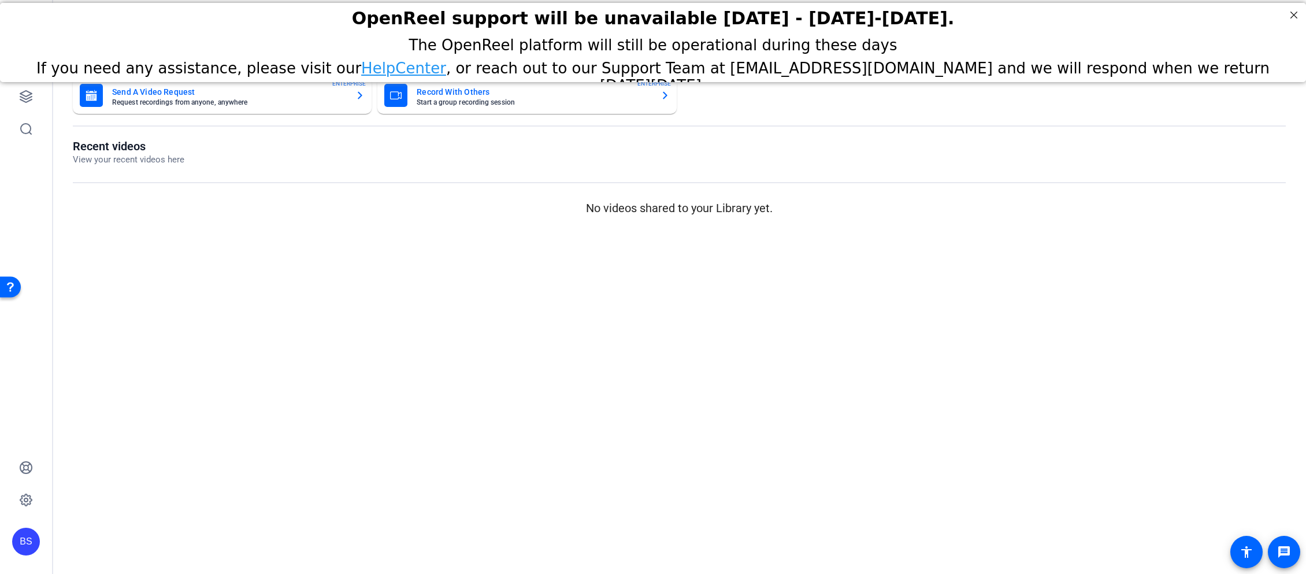
click at [378, 64] on link "HelpCenter" at bounding box center [403, 68] width 85 height 17
